Goal: Task Accomplishment & Management: Manage account settings

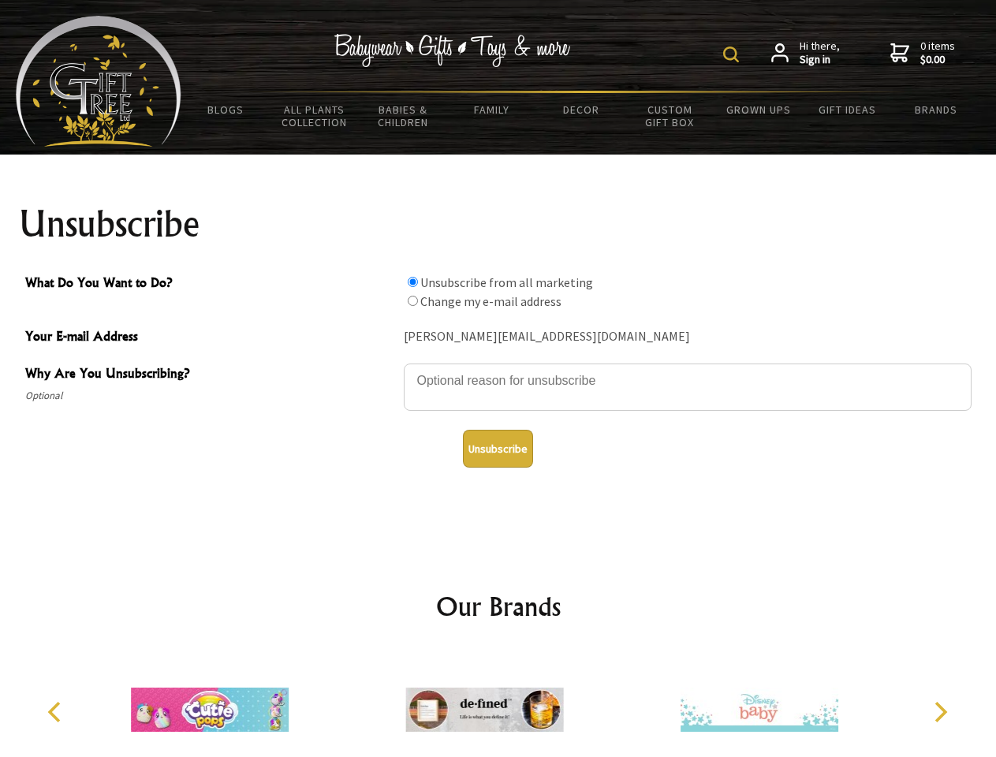
click at [733, 54] on img at bounding box center [731, 55] width 16 height 16
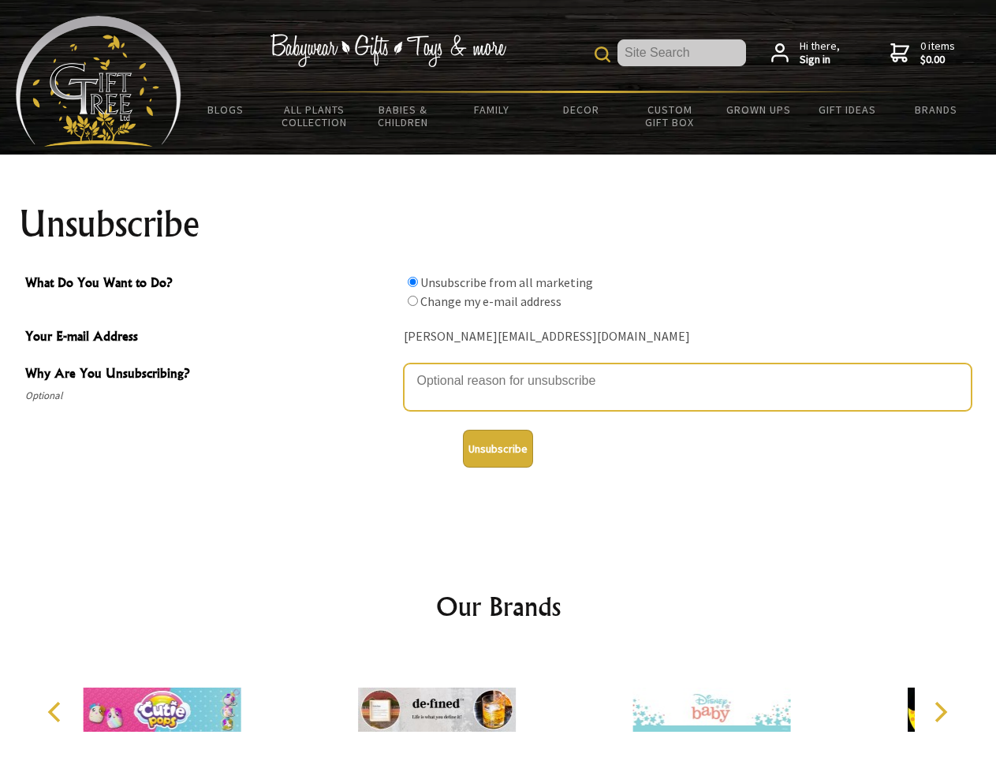
click at [498, 369] on textarea "Why Are You Unsubscribing?" at bounding box center [688, 386] width 568 height 47
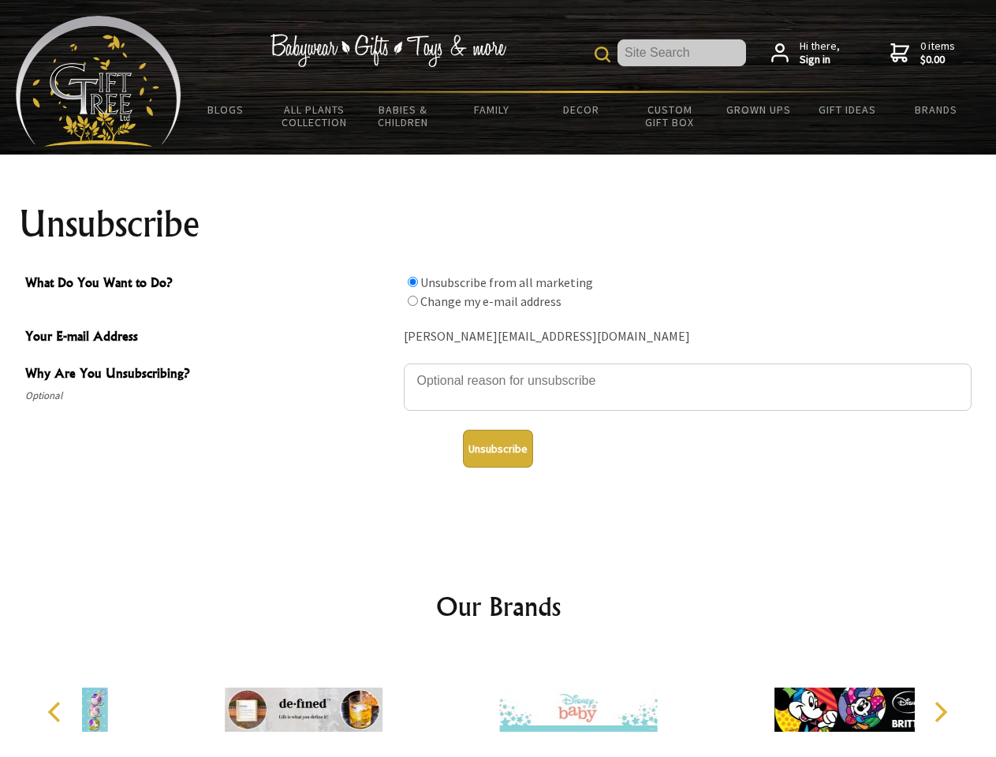
click at [412, 281] on input "What Do You Want to Do?" at bounding box center [413, 282] width 10 height 10
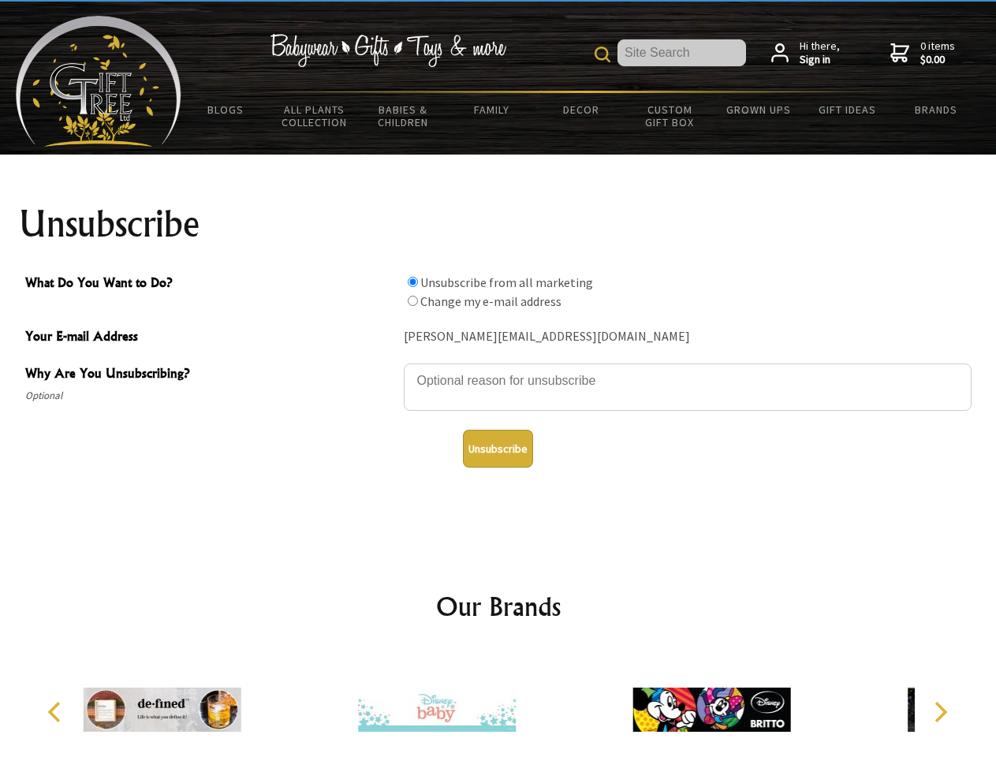
click at [412, 300] on input "What Do You Want to Do?" at bounding box center [413, 301] width 10 height 10
radio input "true"
click at [497, 449] on button "Unsubscribe" at bounding box center [498, 449] width 70 height 38
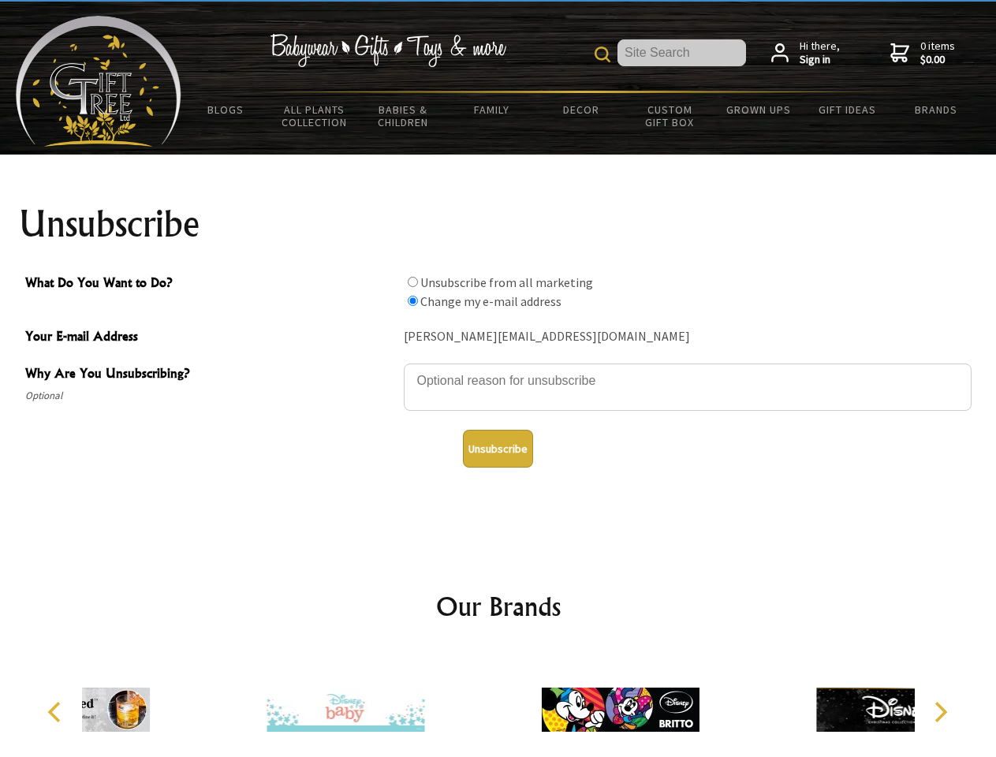
click at [57, 712] on icon "Previous" at bounding box center [56, 712] width 20 height 20
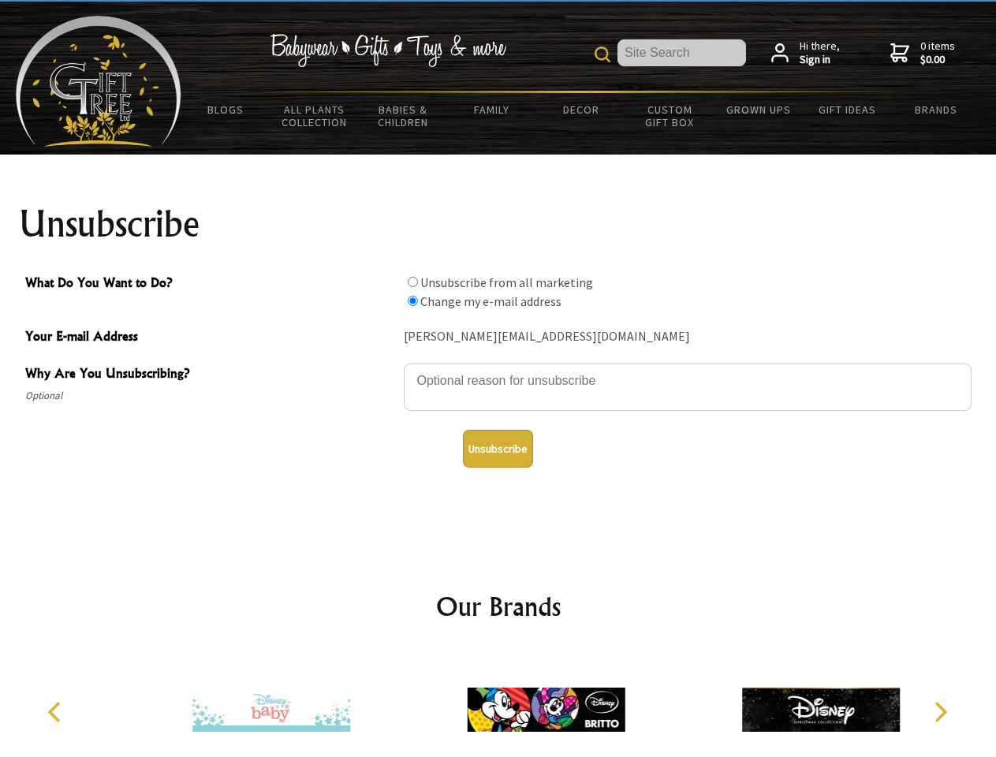
click at [940, 712] on icon "Next" at bounding box center [939, 712] width 20 height 20
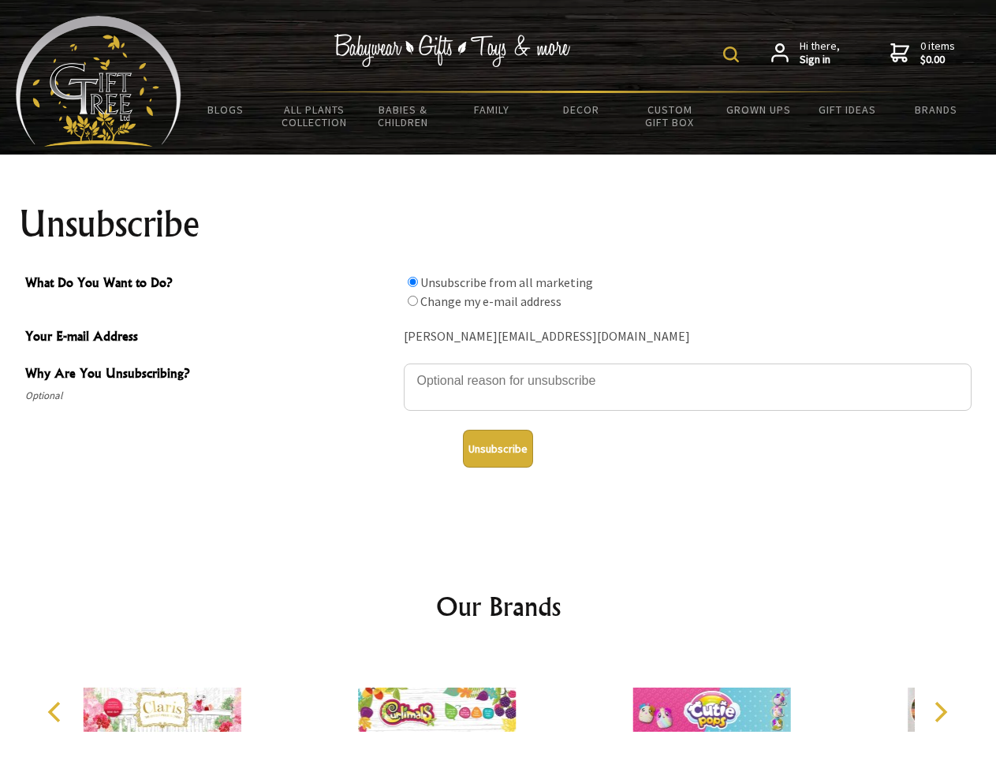
click at [733, 54] on img at bounding box center [731, 55] width 16 height 16
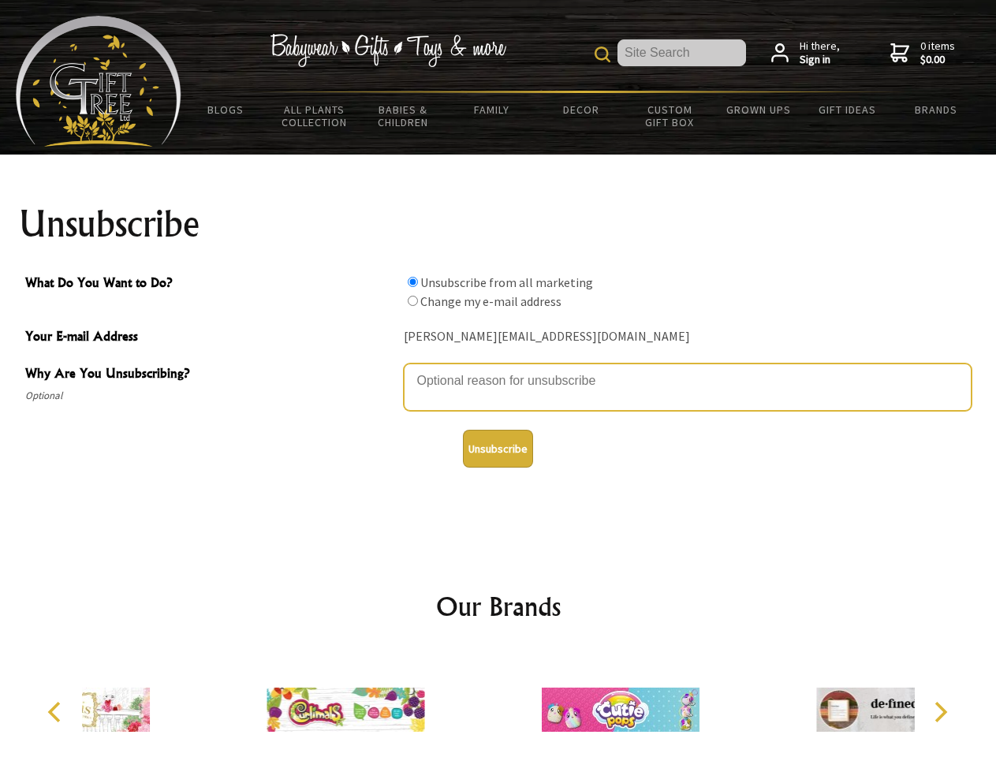
click at [498, 369] on textarea "Why Are You Unsubscribing?" at bounding box center [688, 386] width 568 height 47
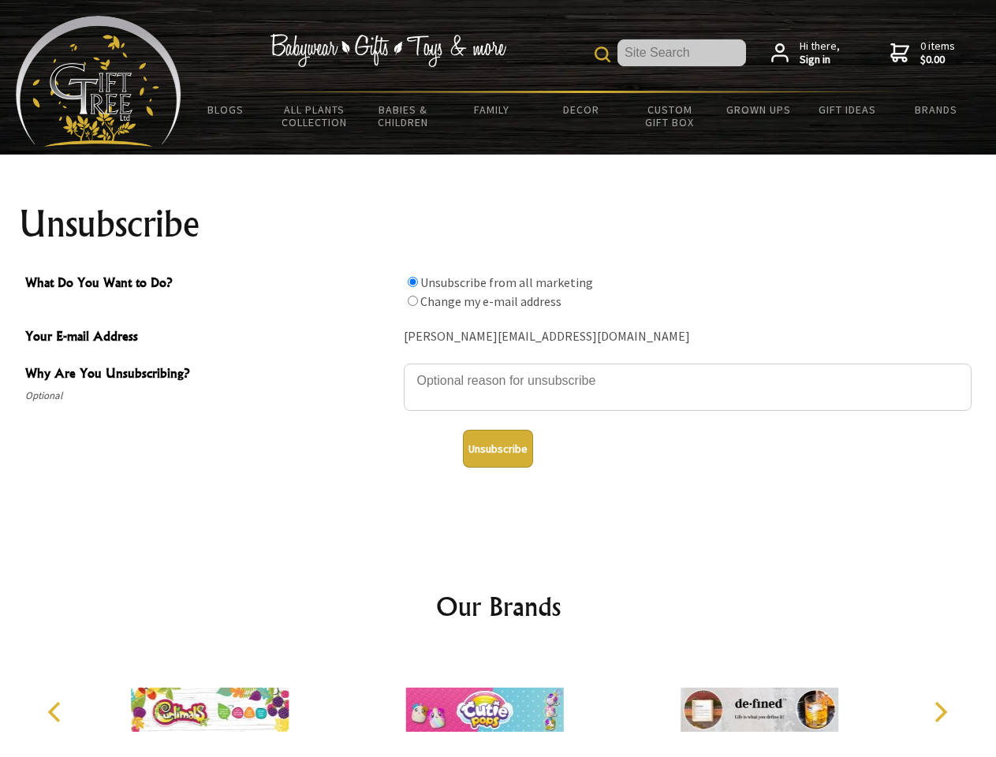
click at [412, 281] on input "What Do You Want to Do?" at bounding box center [413, 282] width 10 height 10
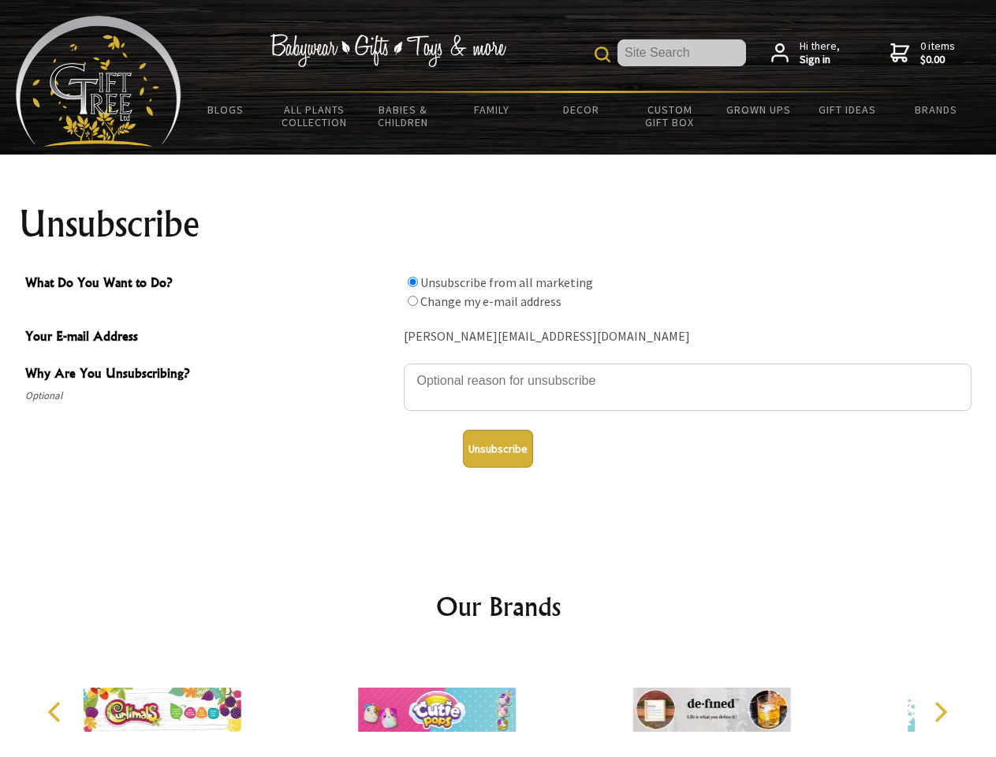
click at [412, 300] on input "What Do You Want to Do?" at bounding box center [413, 301] width 10 height 10
radio input "true"
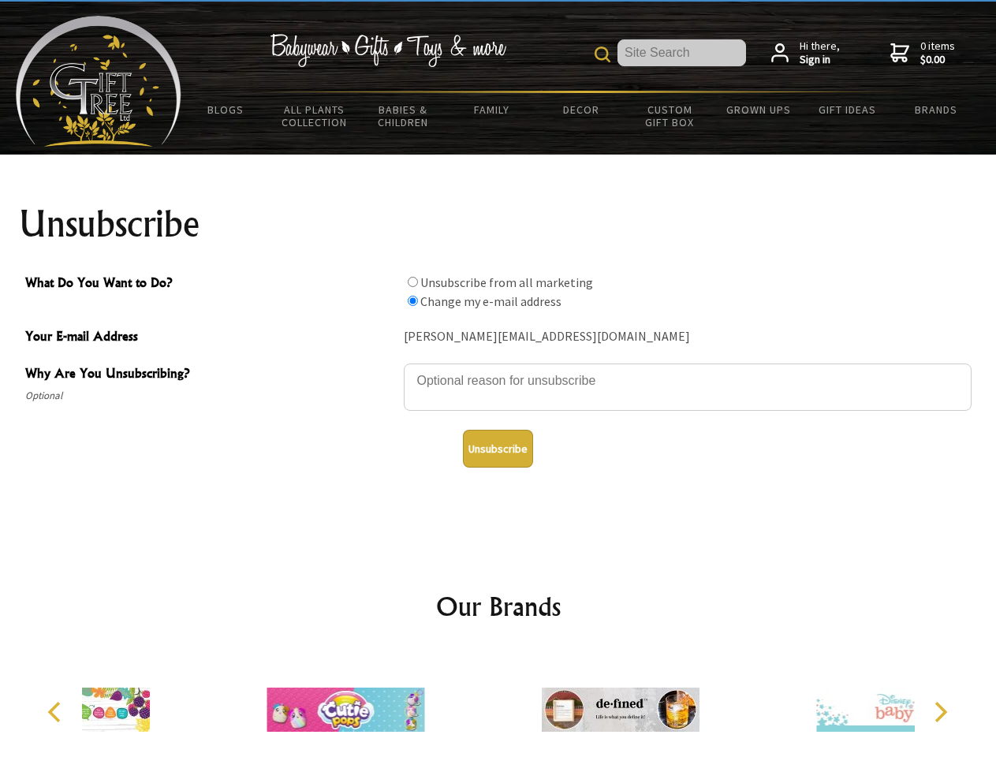
click at [497, 449] on button "Unsubscribe" at bounding box center [498, 449] width 70 height 38
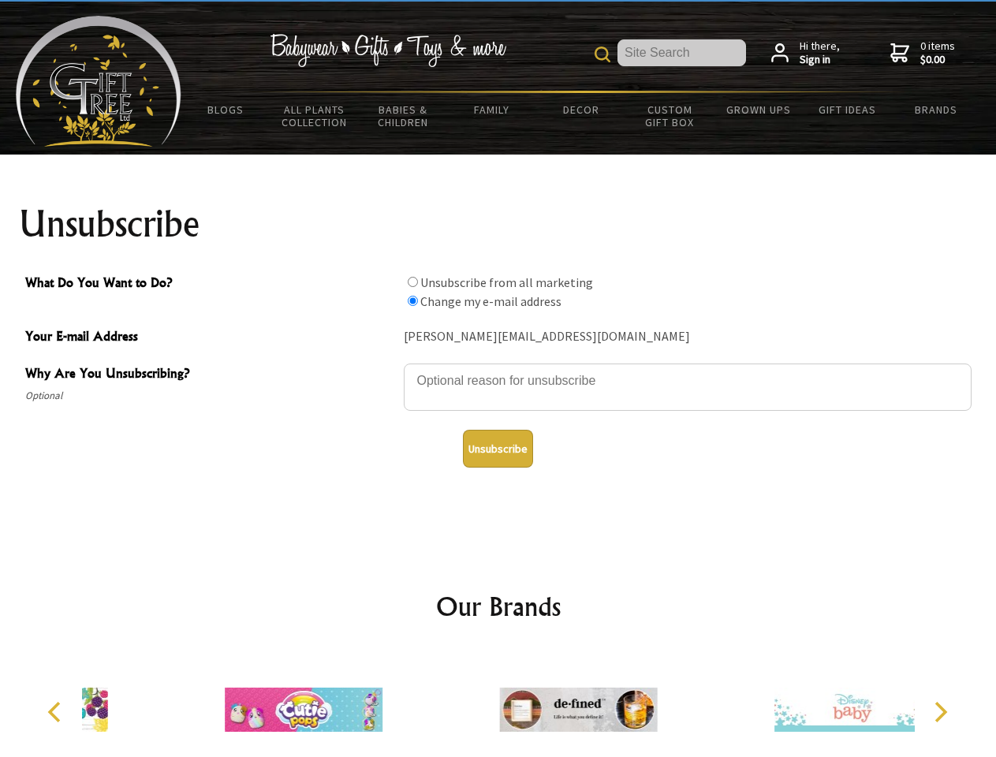
click at [57, 712] on icon "Previous" at bounding box center [56, 712] width 20 height 20
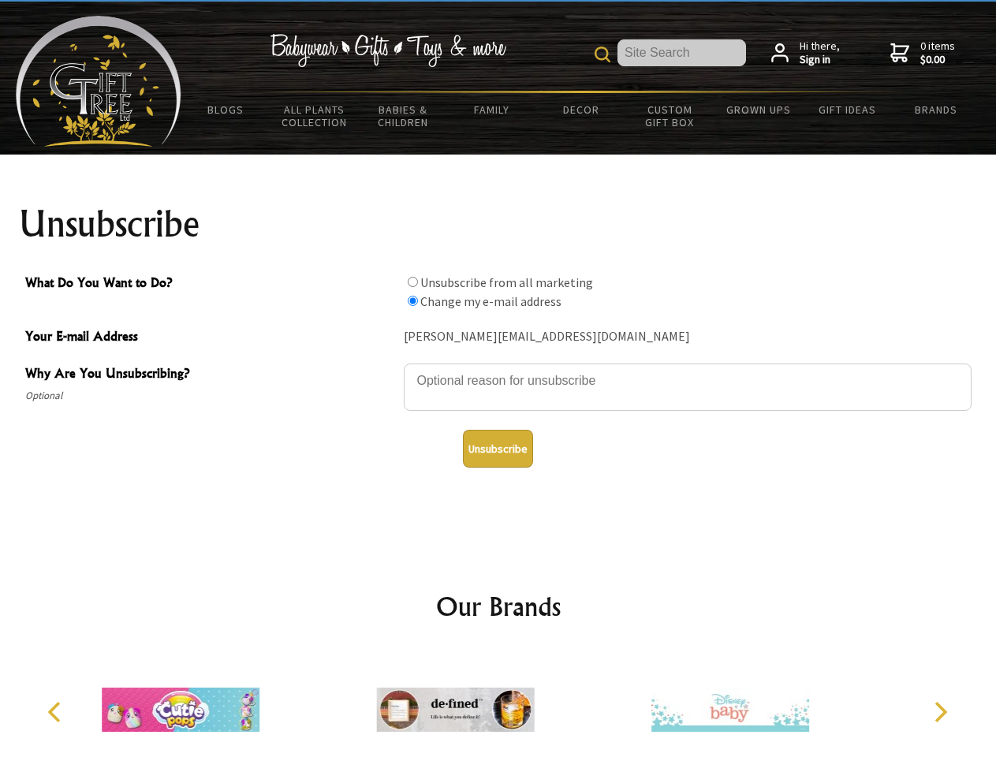
click at [940, 712] on icon "Next" at bounding box center [939, 712] width 20 height 20
